Goal: Find specific page/section: Find specific page/section

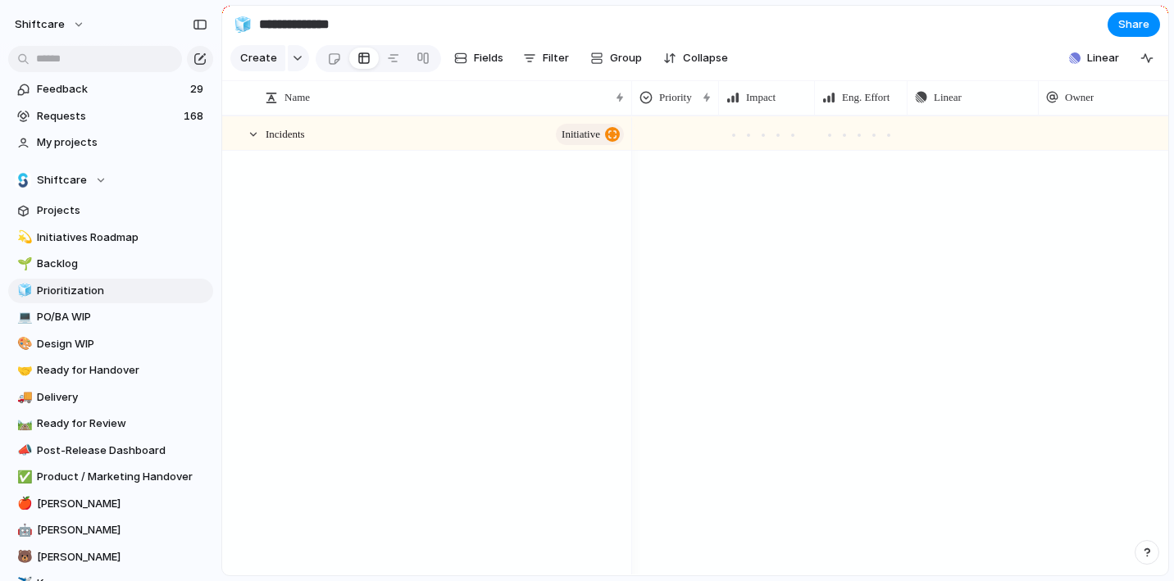
scroll to position [31970, 0]
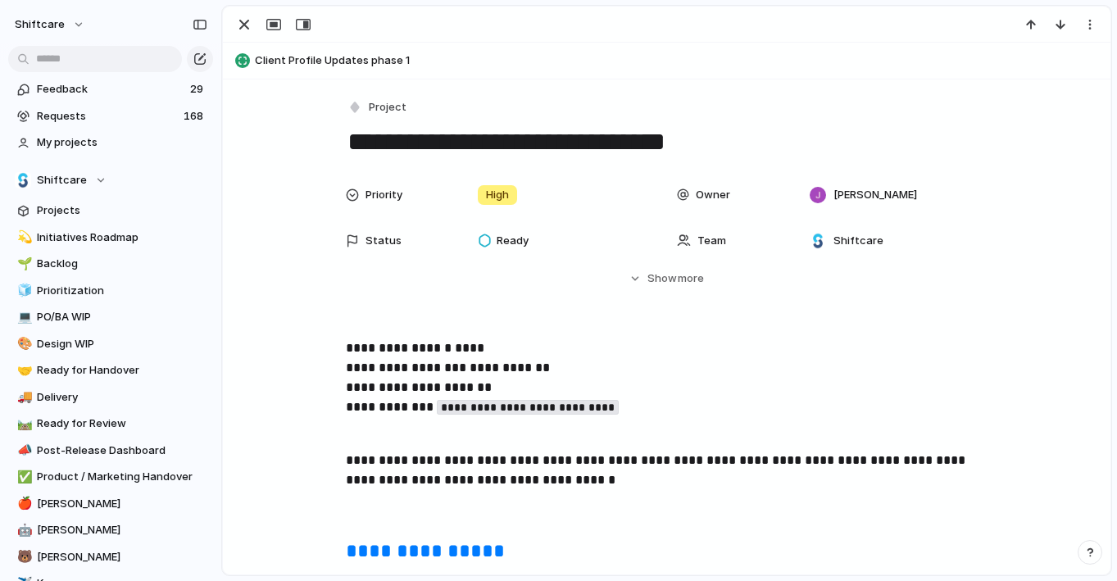
scroll to position [1600, 0]
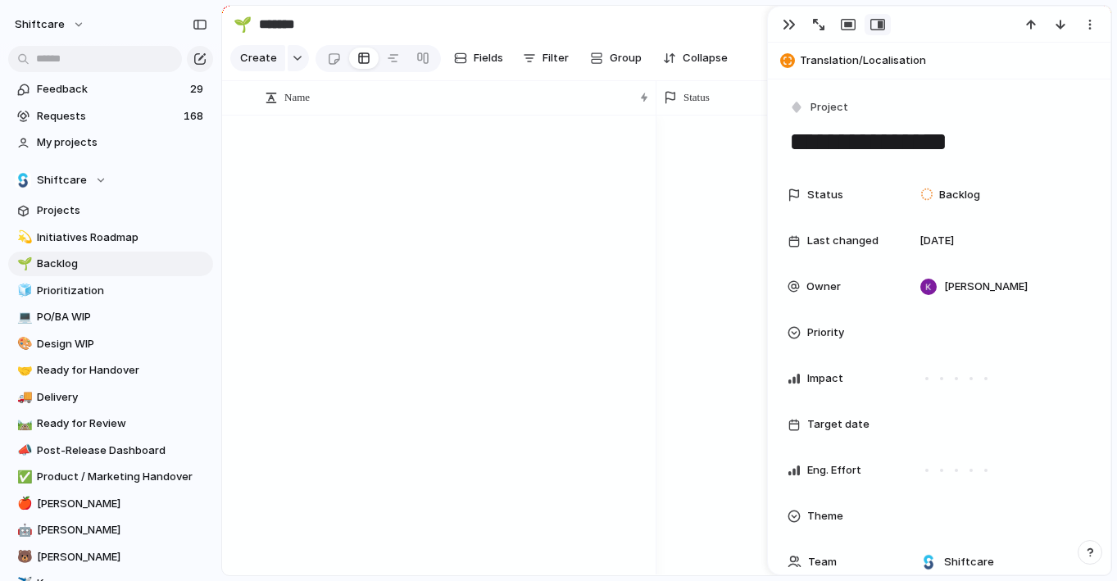
scroll to position [207, 0]
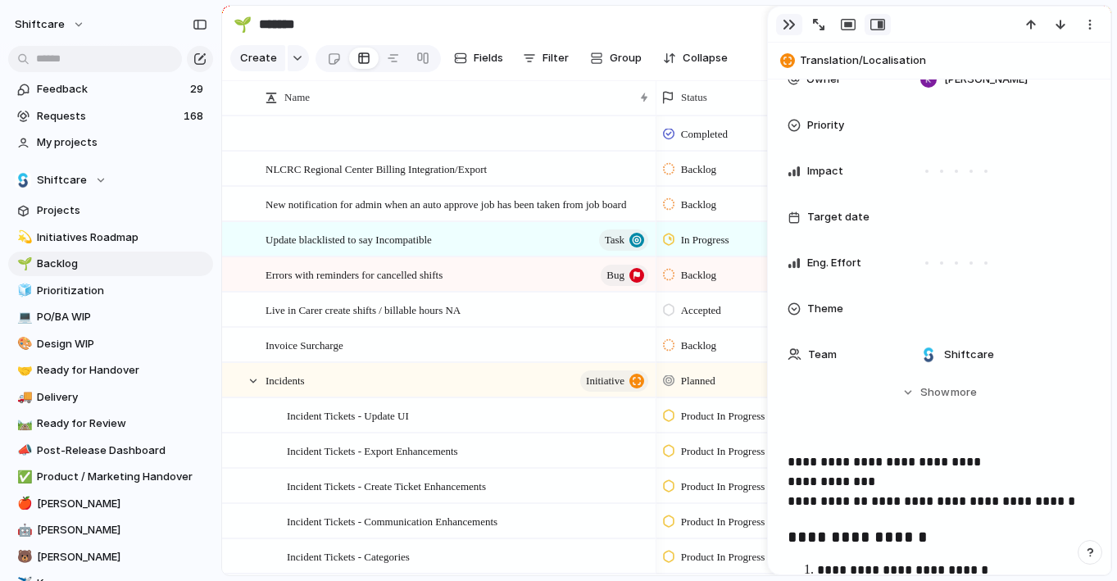
click at [789, 25] on div "button" at bounding box center [789, 24] width 13 height 13
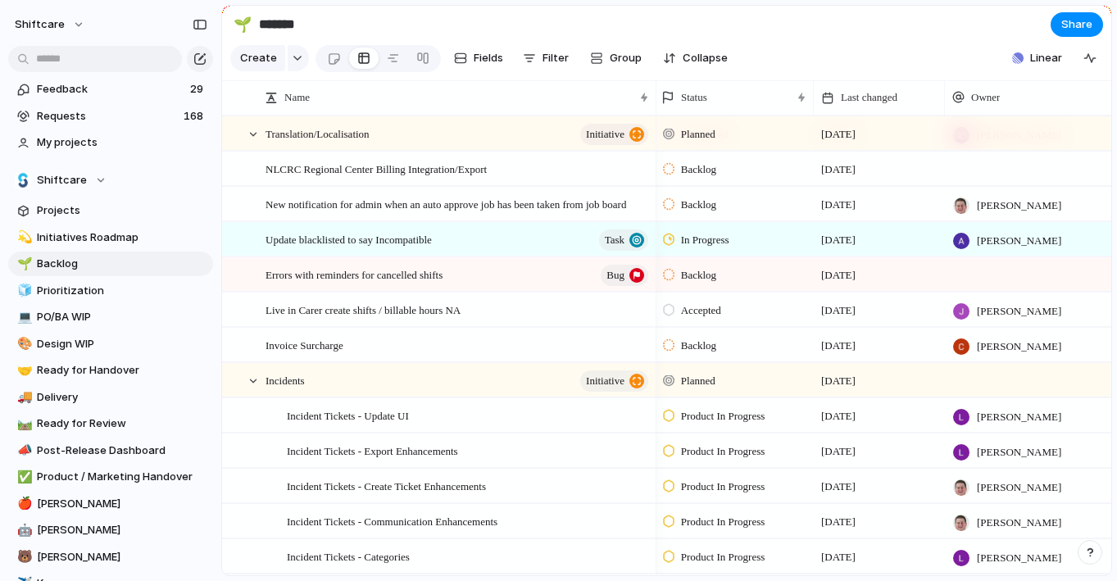
scroll to position [31822, 0]
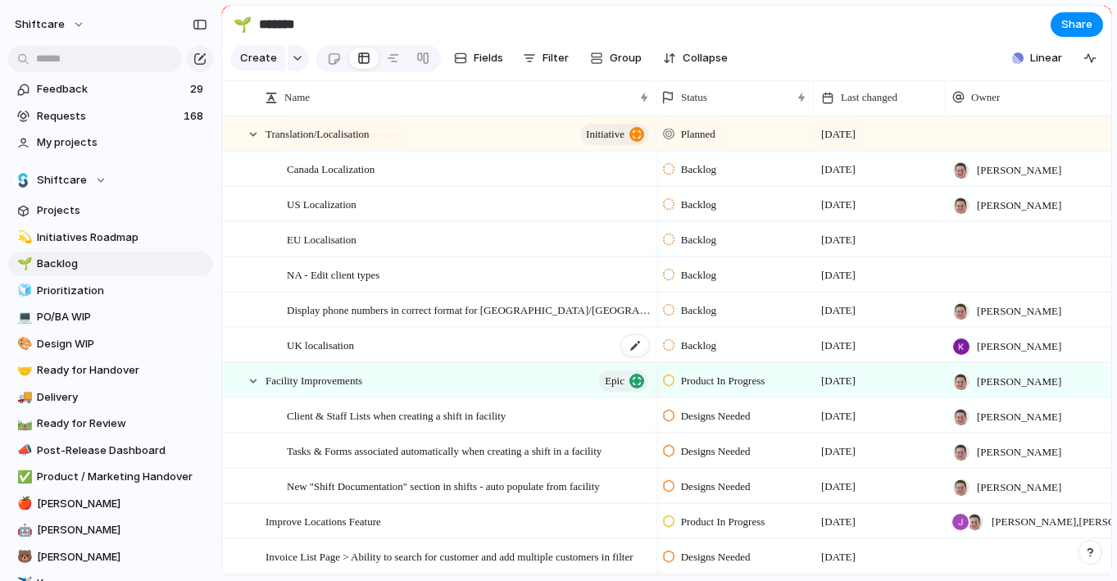
click at [469, 343] on div "UK localisation" at bounding box center [469, 346] width 364 height 34
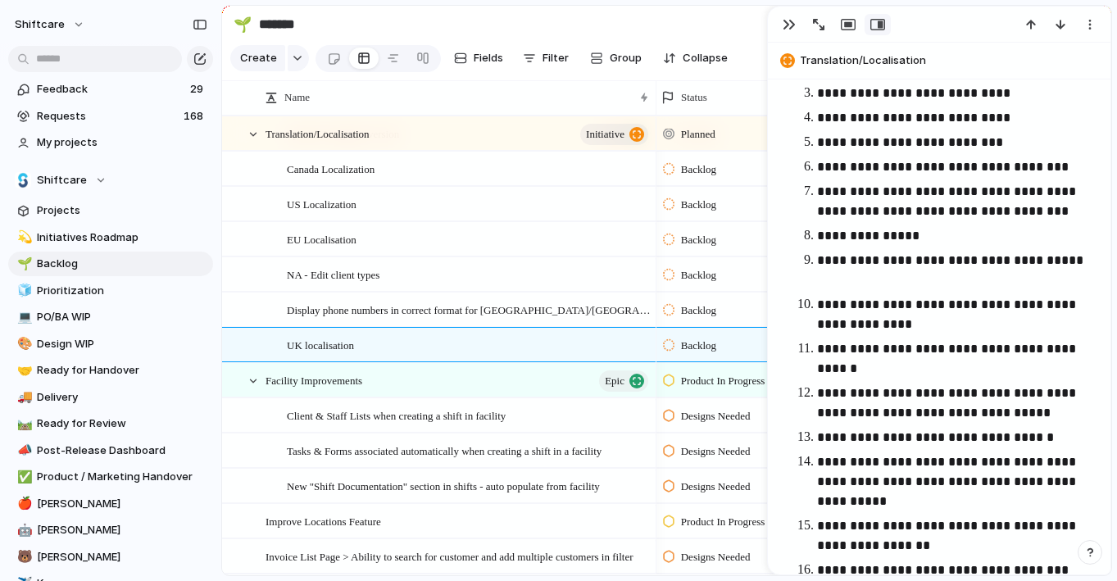
scroll to position [958, 0]
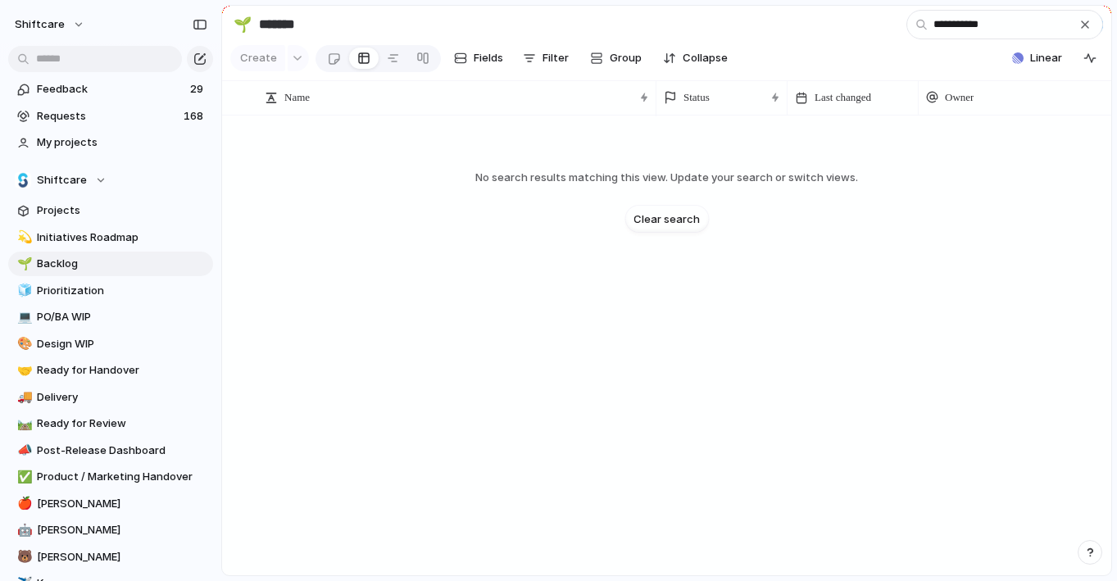
click at [957, 25] on input "**********" at bounding box center [1004, 25] width 197 height 30
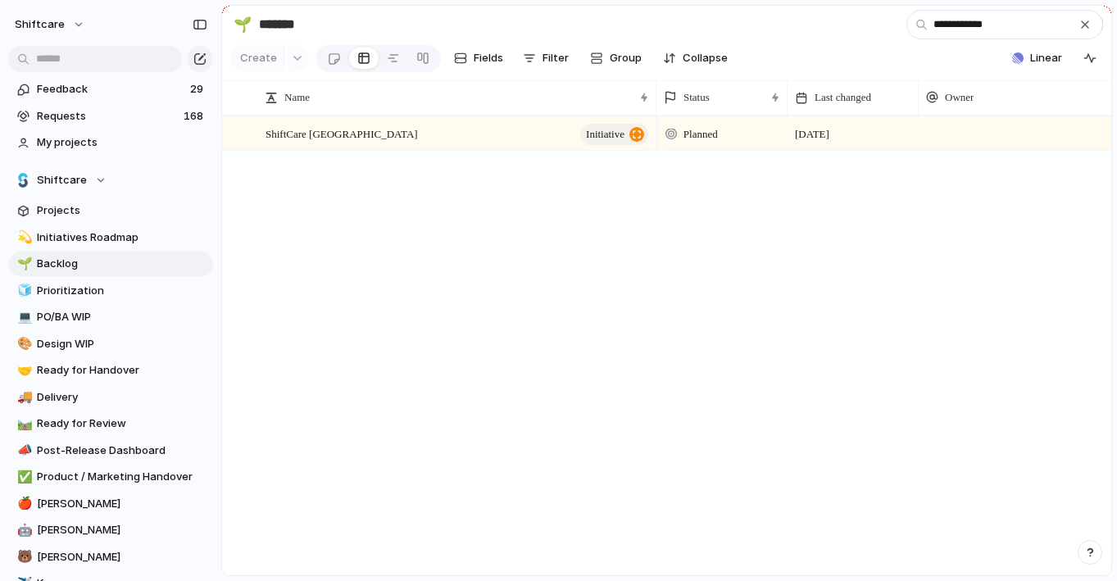
type input "**********"
click at [397, 123] on div "ShiftCare UK initiative" at bounding box center [458, 134] width 385 height 34
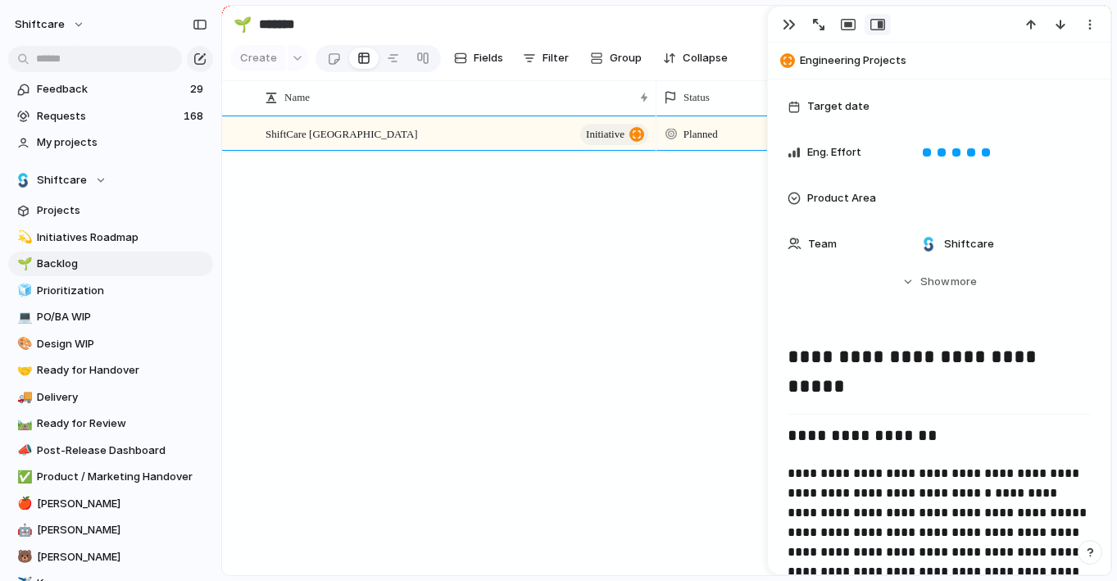
scroll to position [327, 0]
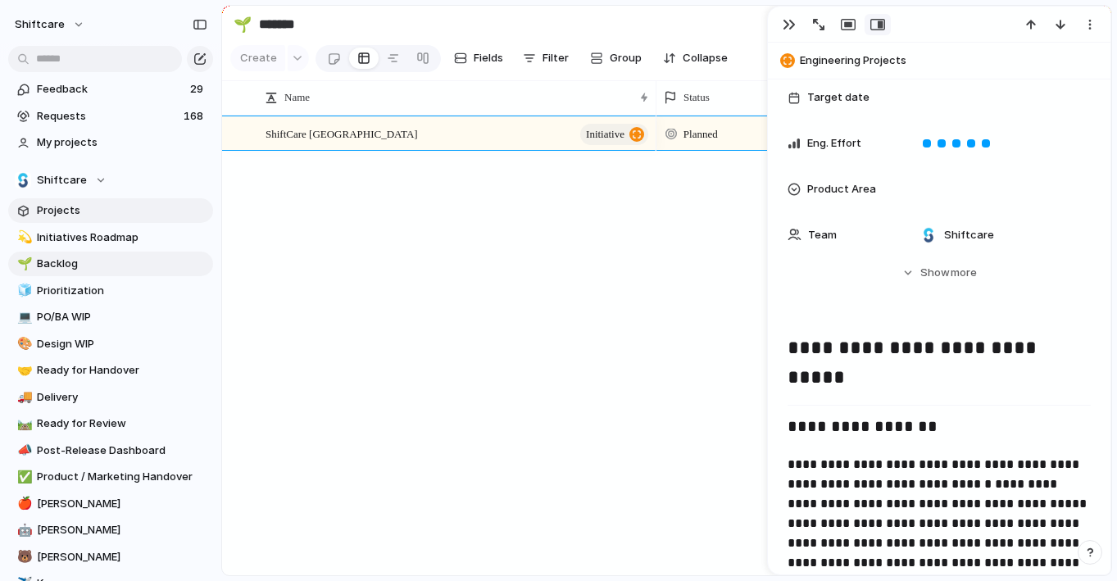
click at [77, 216] on span "Projects" at bounding box center [122, 210] width 170 height 16
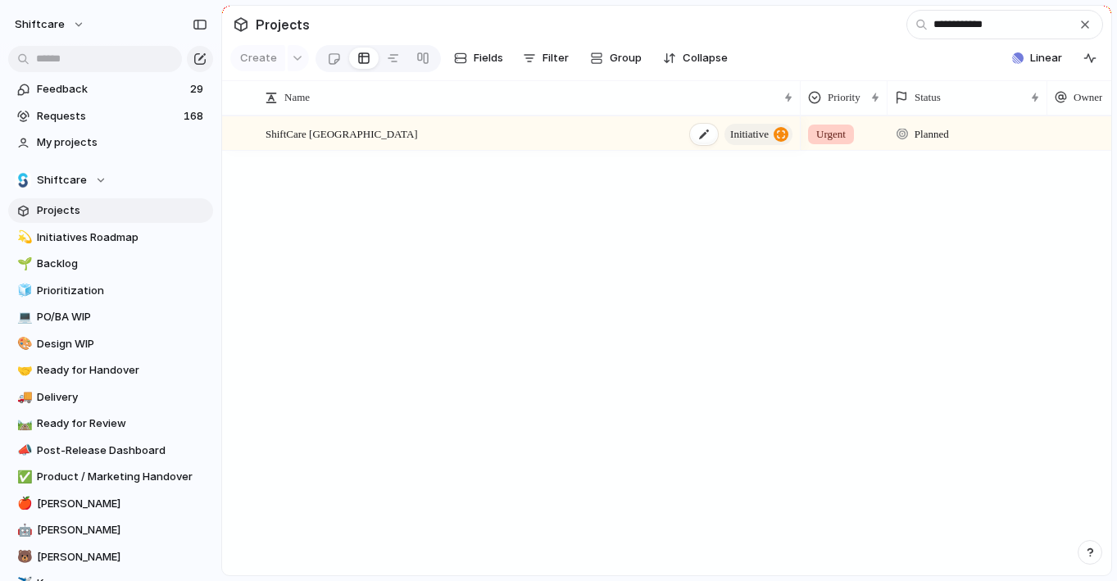
click at [573, 141] on div "ShiftCare UK initiative" at bounding box center [530, 134] width 529 height 34
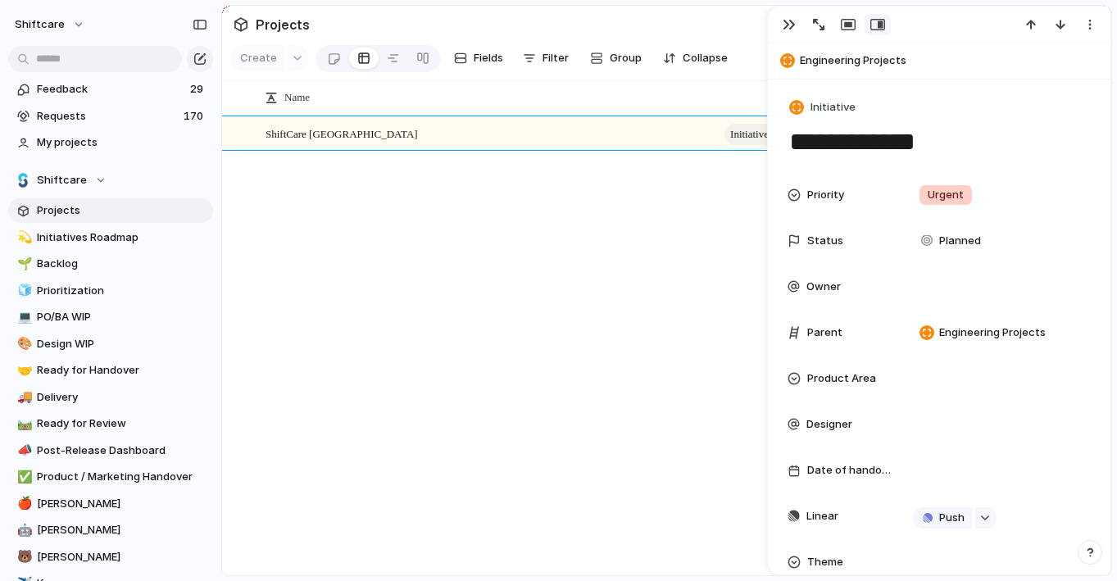
click at [788, 60] on div "button" at bounding box center [787, 60] width 15 height 15
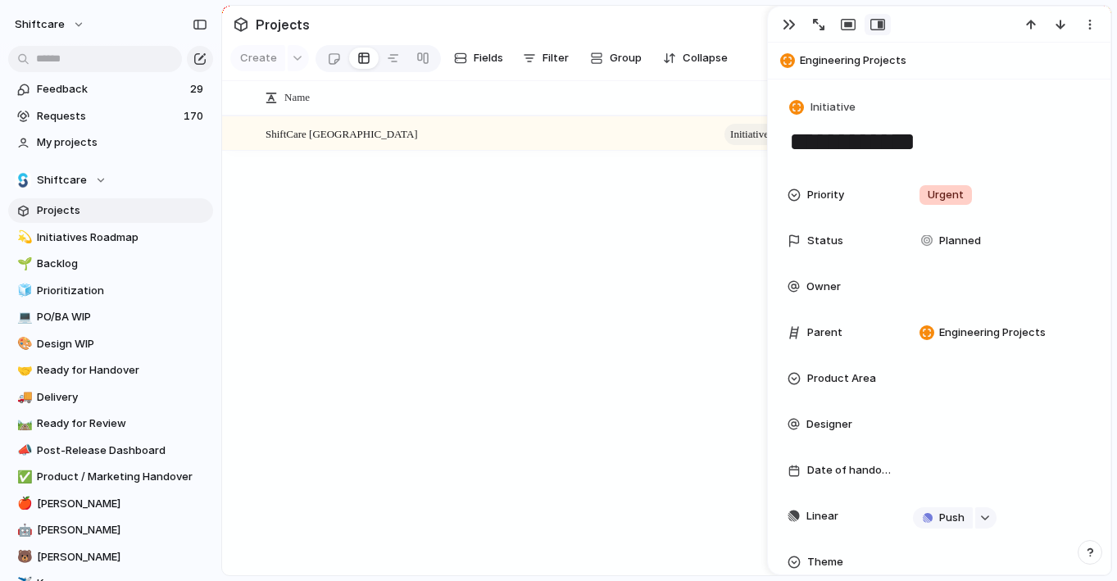
type textarea "**********"
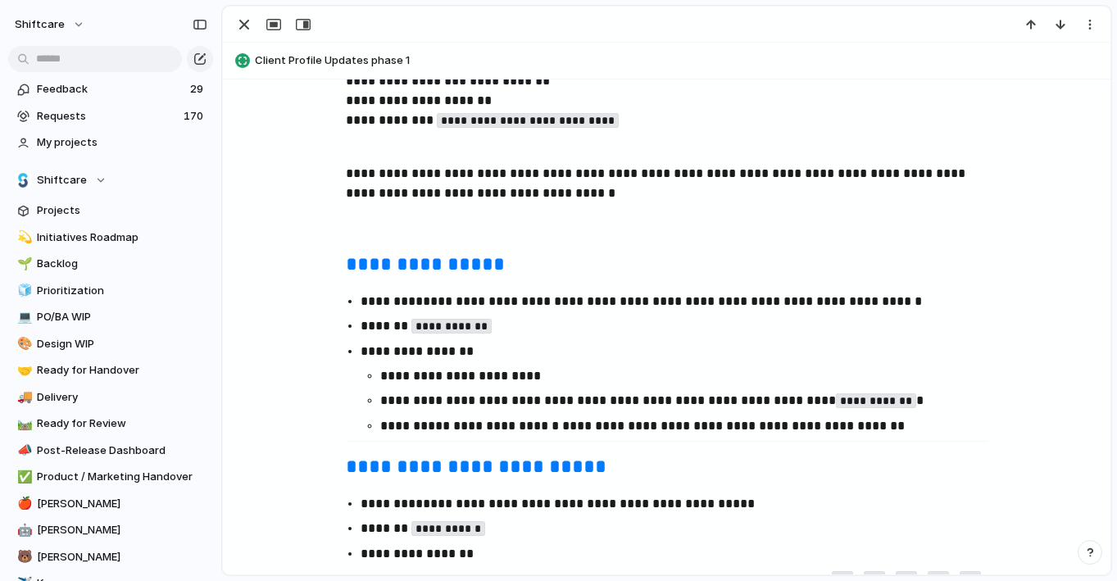
scroll to position [237, 0]
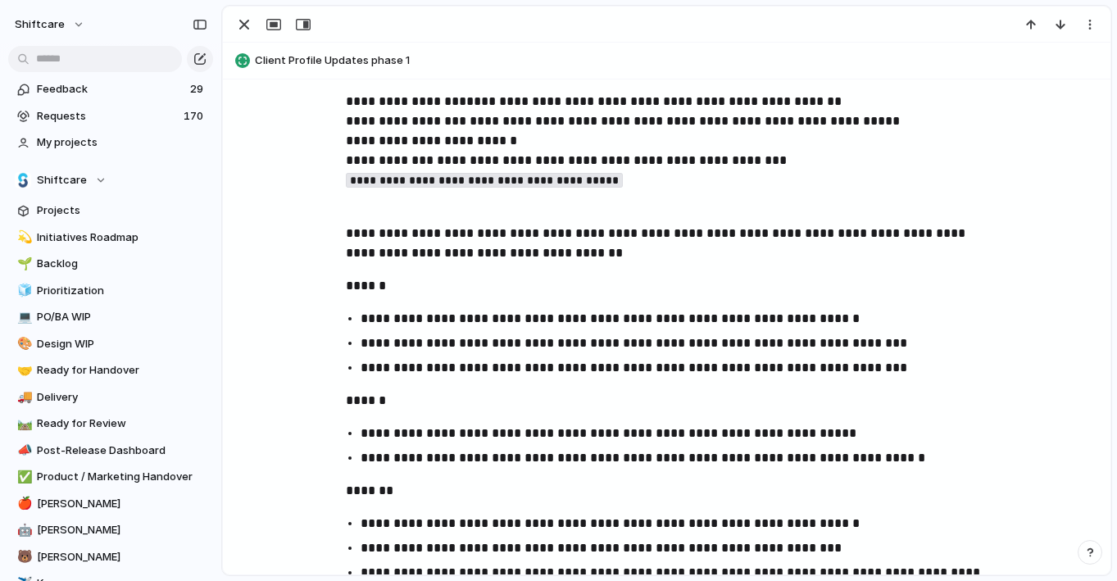
scroll to position [298, 0]
